Goal: Task Accomplishment & Management: Use online tool/utility

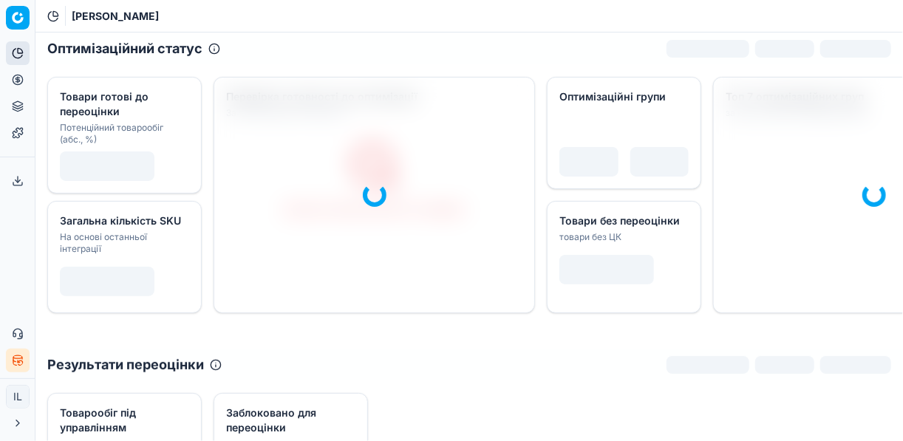
click at [19, 78] on icon at bounding box center [18, 80] width 4 height 4
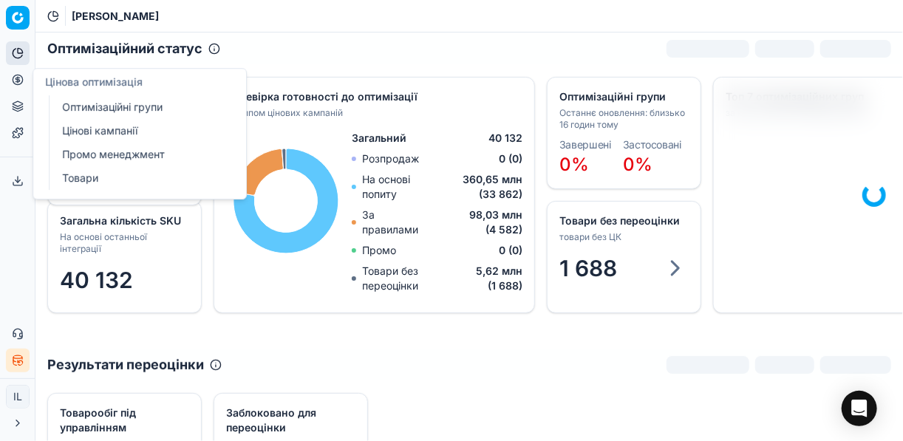
click at [22, 82] on icon at bounding box center [18, 80] width 12 height 12
click at [76, 103] on link "Оптимізаційні групи" at bounding box center [142, 107] width 172 height 21
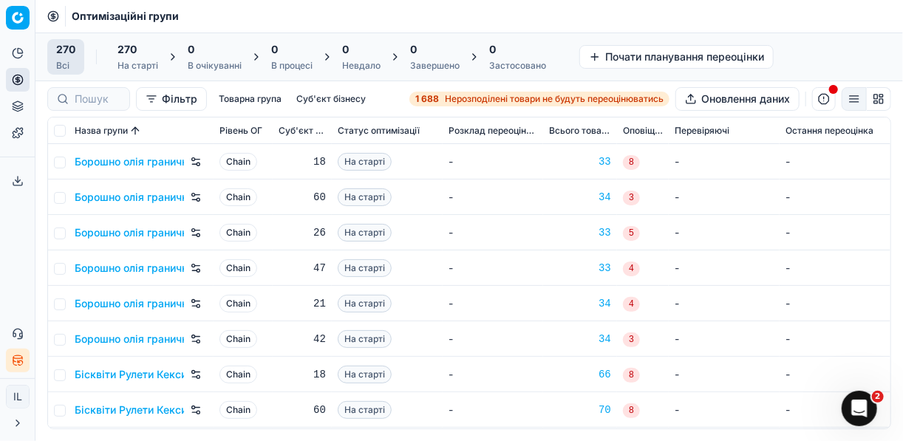
click at [467, 98] on span "Нерозподілені товари не будуть переоцінюватись" at bounding box center [554, 99] width 219 height 12
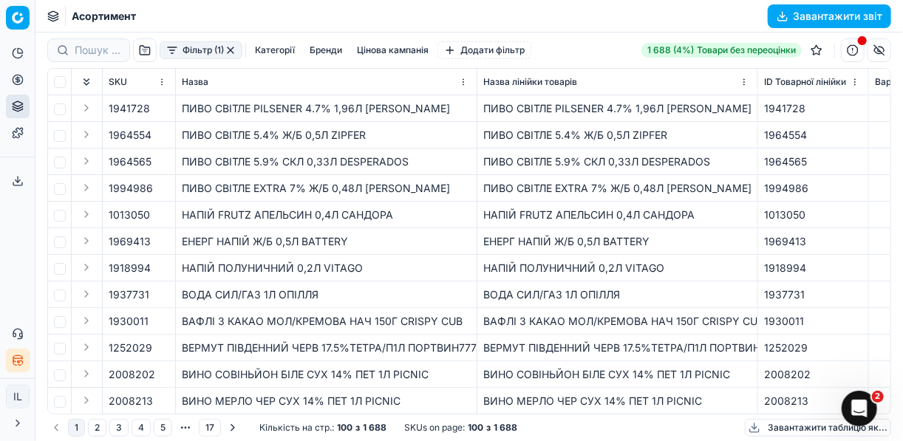
click at [171, 53] on button "Фільтр (1)" at bounding box center [201, 50] width 83 height 18
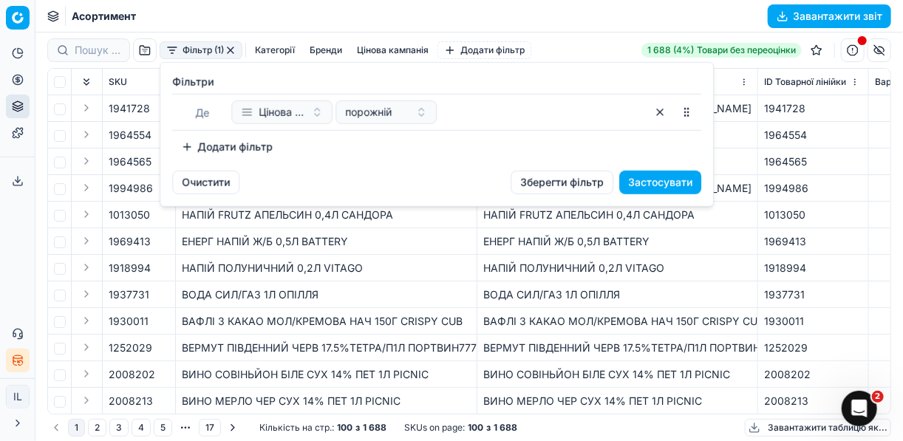
click at [191, 146] on button "Додати фільтр" at bounding box center [226, 147] width 109 height 24
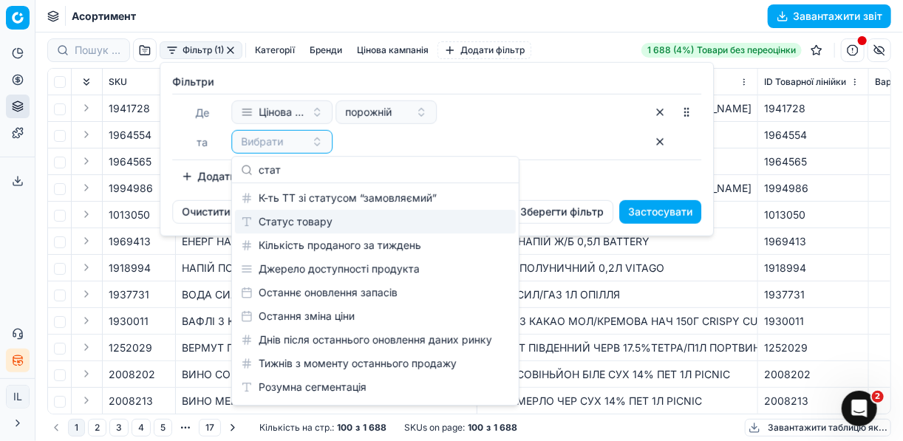
type input "стат"
click at [284, 219] on div "Статус товару" at bounding box center [375, 222] width 281 height 24
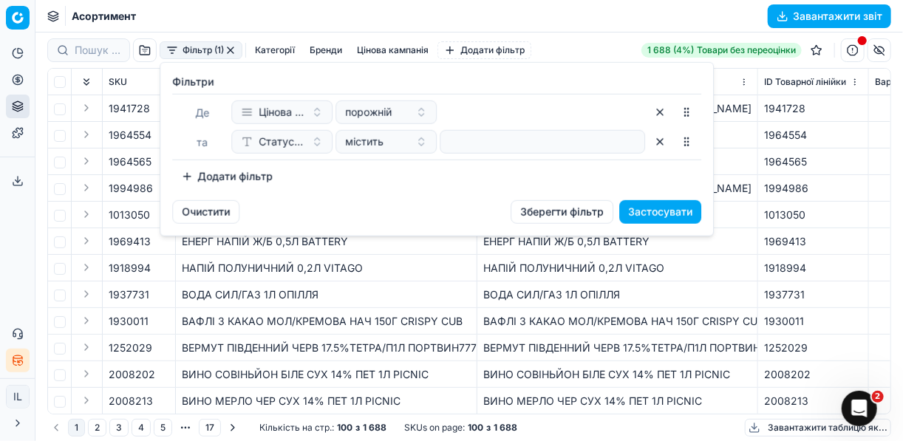
click at [440, 137] on div at bounding box center [542, 142] width 205 height 24
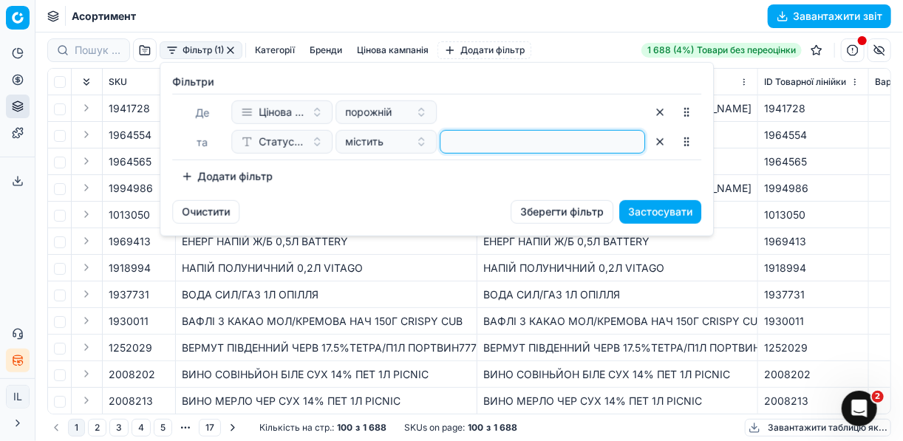
click at [446, 140] on input at bounding box center [542, 142] width 192 height 22
type input "1"
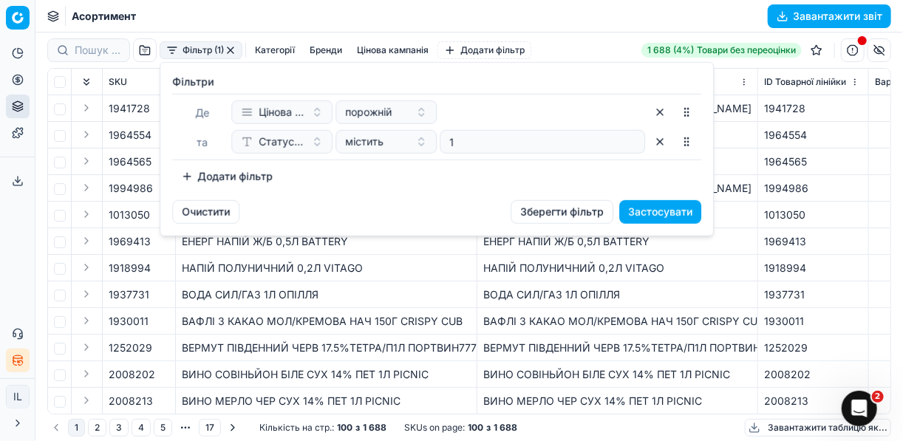
click at [193, 173] on button "Додати фільтр" at bounding box center [226, 177] width 109 height 24
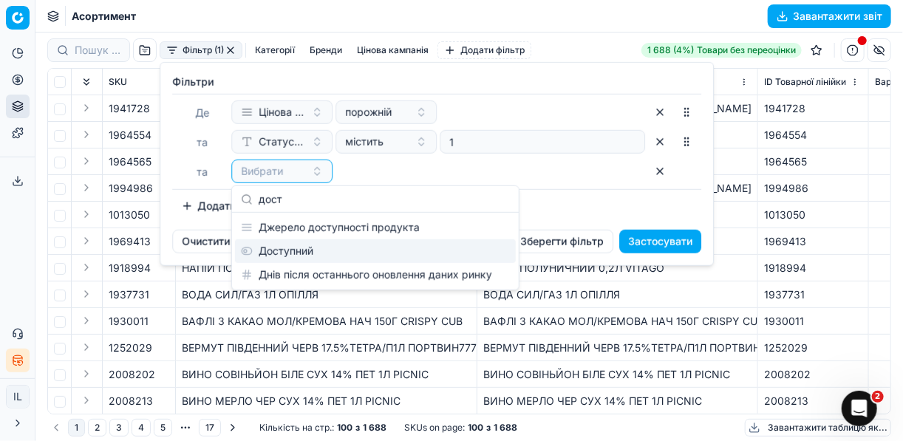
type input "дост"
click at [288, 247] on div "Доступний" at bounding box center [375, 251] width 281 height 24
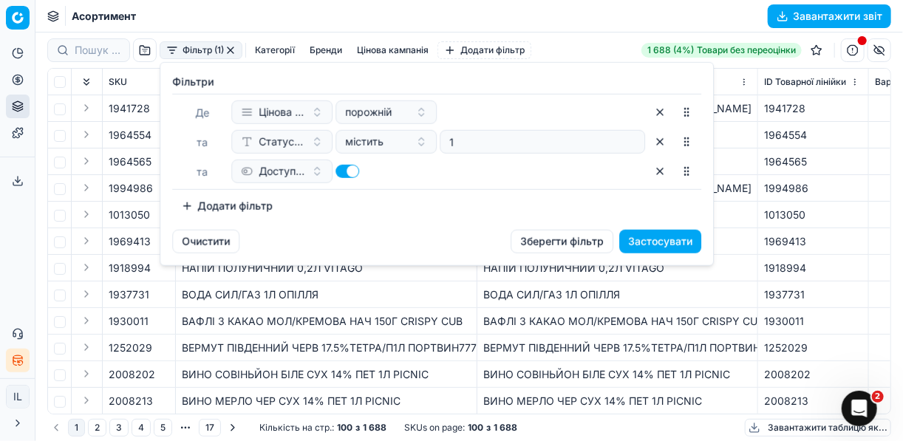
click at [188, 202] on button "Додати фільтр" at bounding box center [226, 206] width 109 height 24
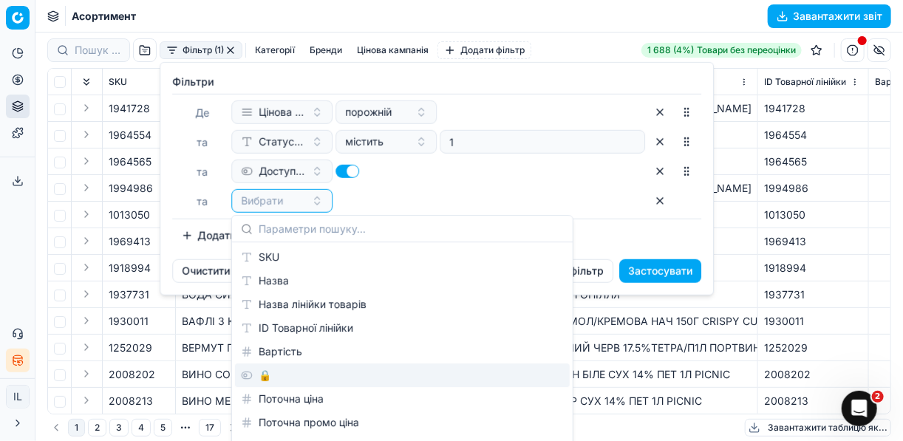
drag, startPoint x: 273, startPoint y: 375, endPoint x: 281, endPoint y: 363, distance: 14.2
click at [273, 375] on div "🔒" at bounding box center [402, 375] width 335 height 24
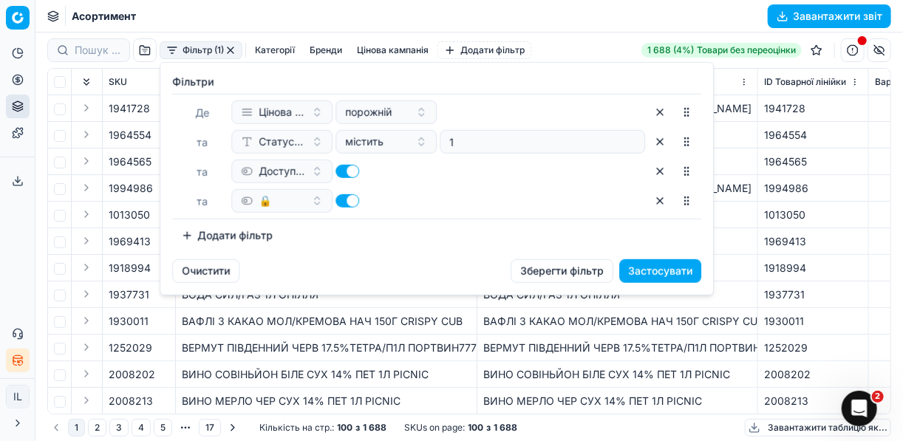
click at [339, 201] on button "button" at bounding box center [347, 200] width 24 height 13
checkbox input "false"
click at [649, 271] on button "Застосувати" at bounding box center [660, 271] width 82 height 24
